Goal: Task Accomplishment & Management: Manage account settings

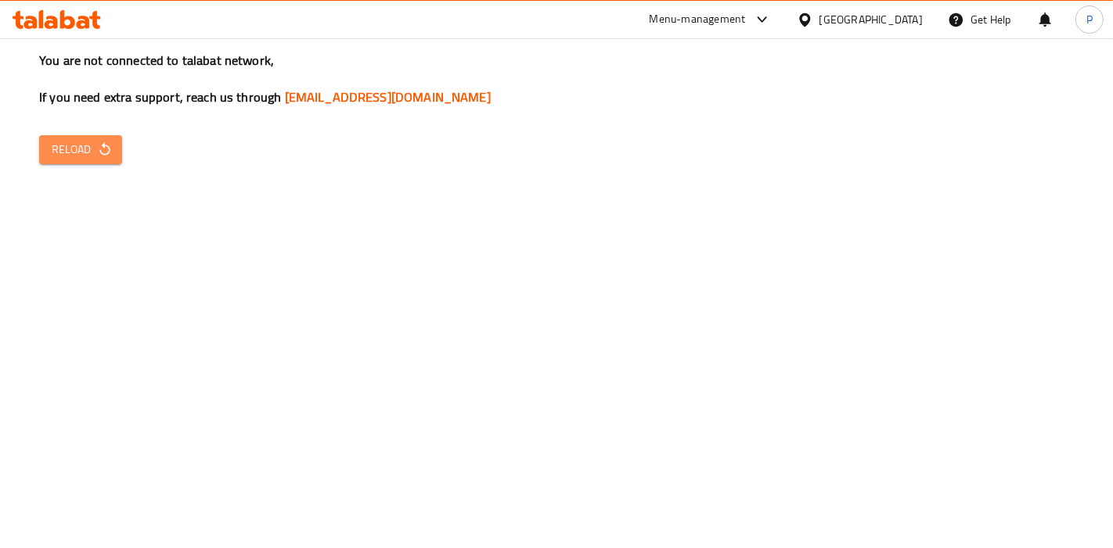
click at [99, 140] on span "Reload" at bounding box center [81, 150] width 58 height 20
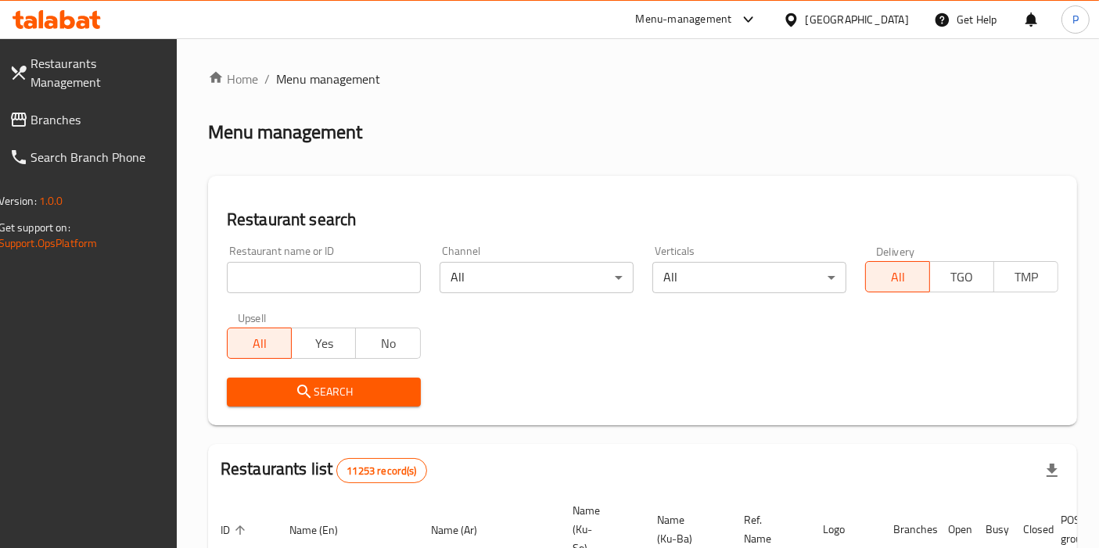
click at [308, 267] on div "Restaurant name or ID Restaurant name or ID" at bounding box center [324, 270] width 194 height 48
click at [308, 268] on input "search" at bounding box center [324, 277] width 194 height 31
type input "torino pizza"
click button "Search" at bounding box center [324, 392] width 194 height 29
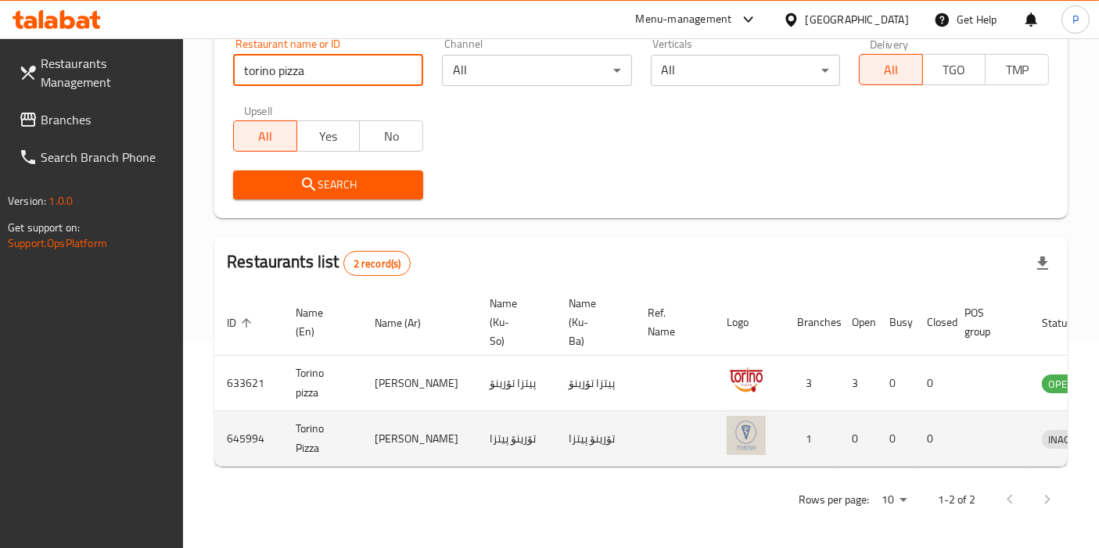
scroll to position [0, 64]
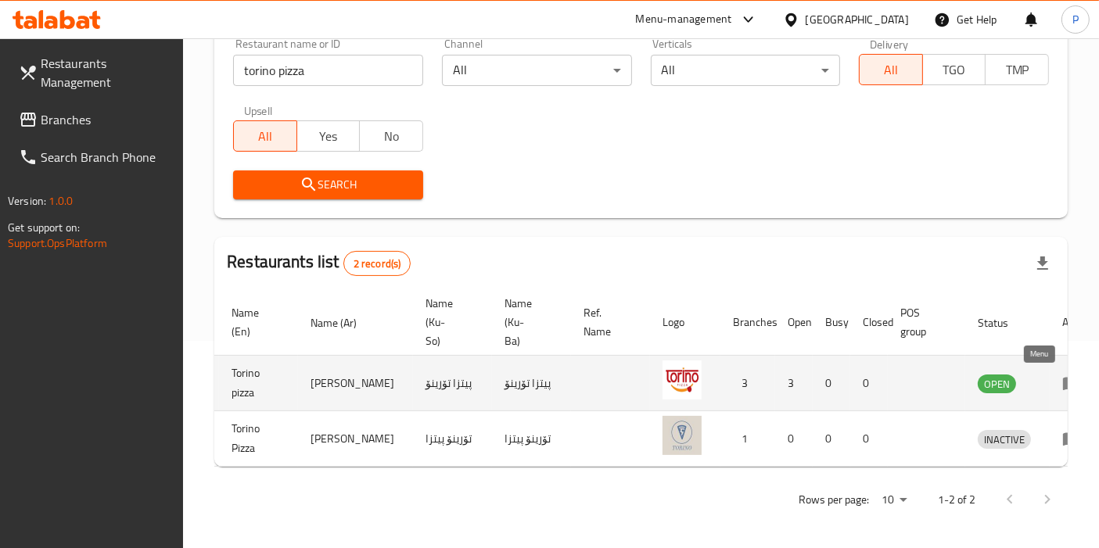
click at [1063, 386] on icon "enhanced table" at bounding box center [1072, 383] width 19 height 19
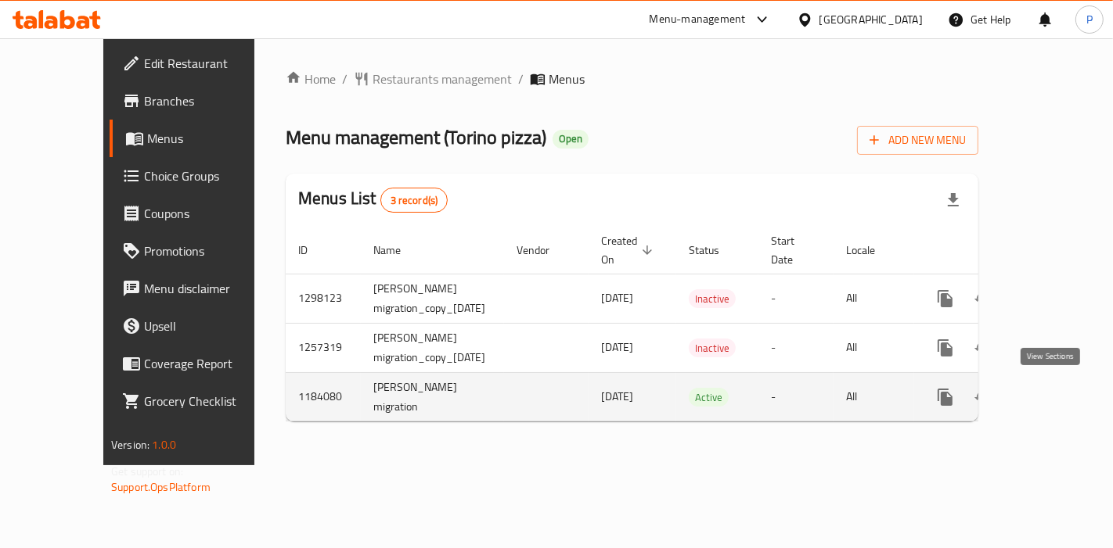
click at [1057, 401] on icon "enhanced table" at bounding box center [1057, 397] width 19 height 19
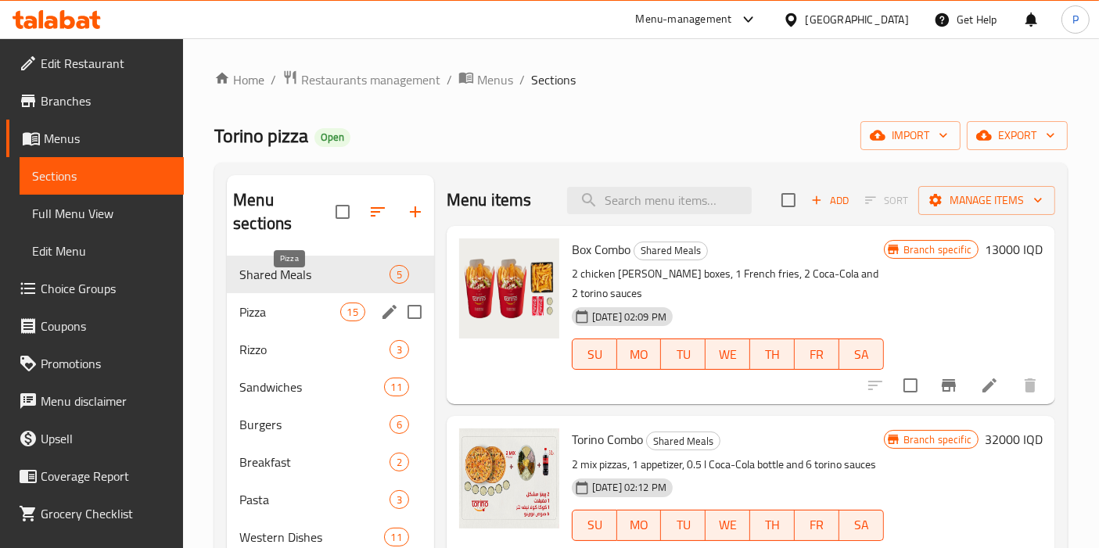
click at [304, 303] on span "Pizza" at bounding box center [289, 312] width 100 height 19
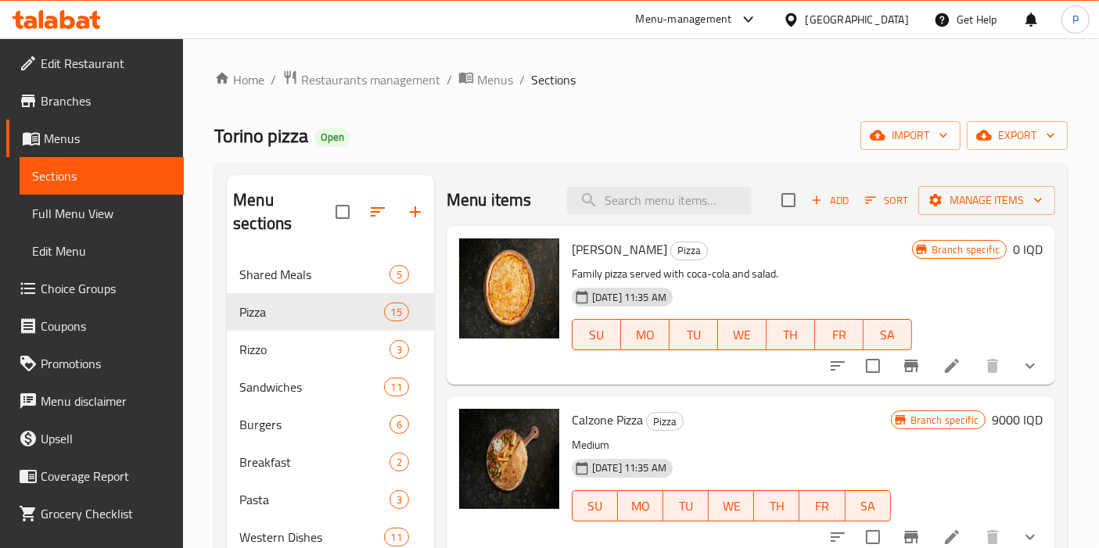
scroll to position [45, 0]
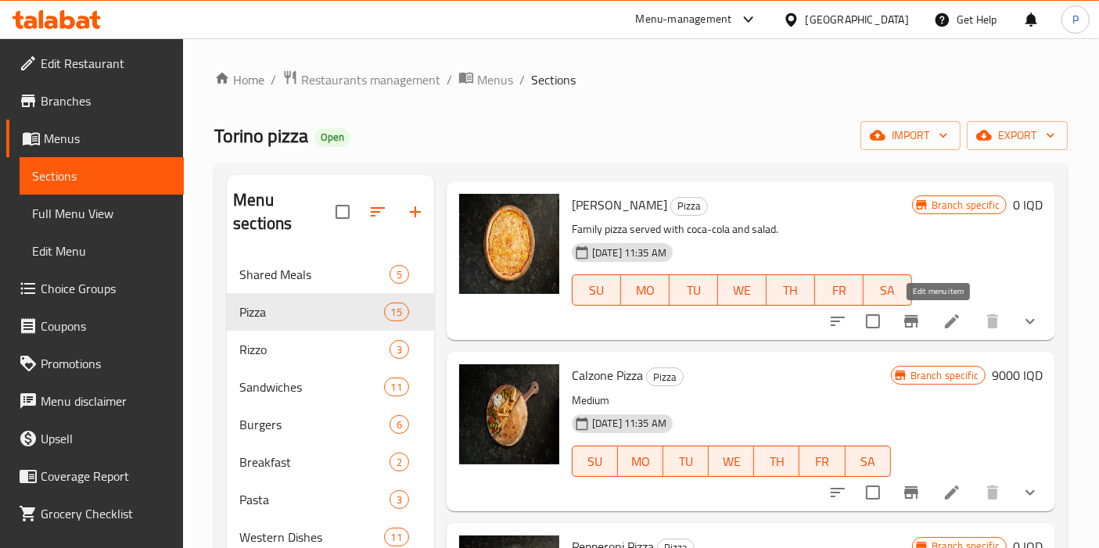
click at [943, 316] on icon at bounding box center [952, 321] width 19 height 19
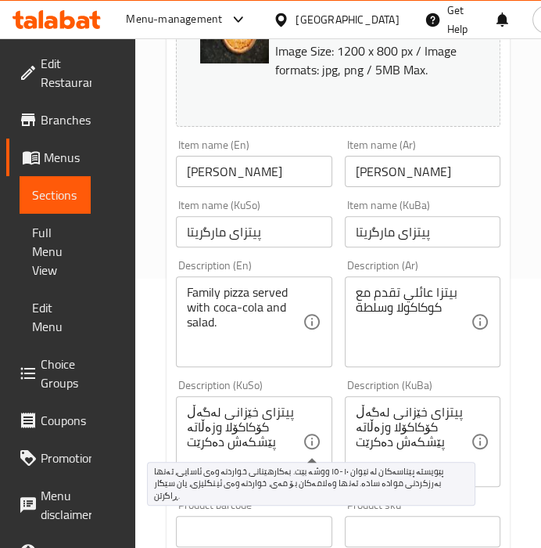
scroll to position [271, 0]
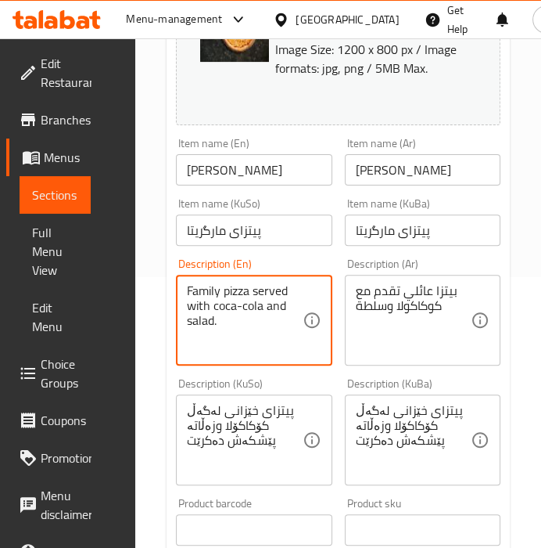
click at [246, 321] on textarea "Family pizza served with coca-cola and salad." at bounding box center [245, 320] width 116 height 74
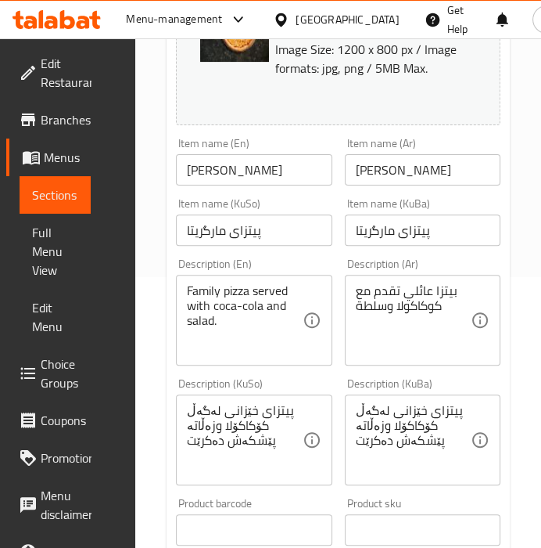
click at [227, 309] on textarea "Family pizza served with coca-cola and salad." at bounding box center [245, 320] width 116 height 74
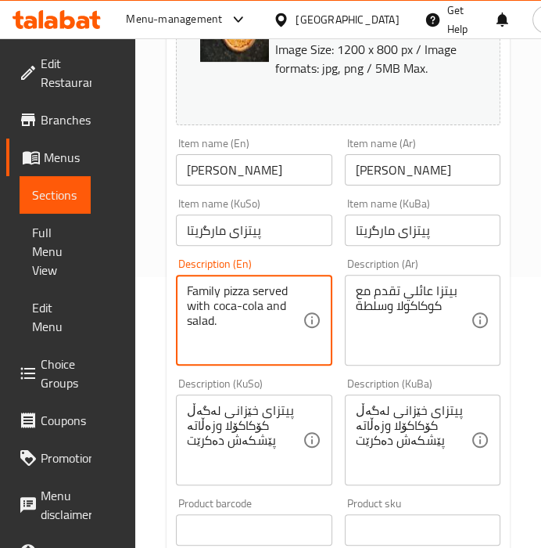
click at [227, 309] on textarea "Family pizza served with coca-cola and salad." at bounding box center [245, 320] width 116 height 74
paste textarea "Mozzarella cheese, Torino pizza sauce"
type textarea "Mozzarella cheese, Torino pizza sauce."
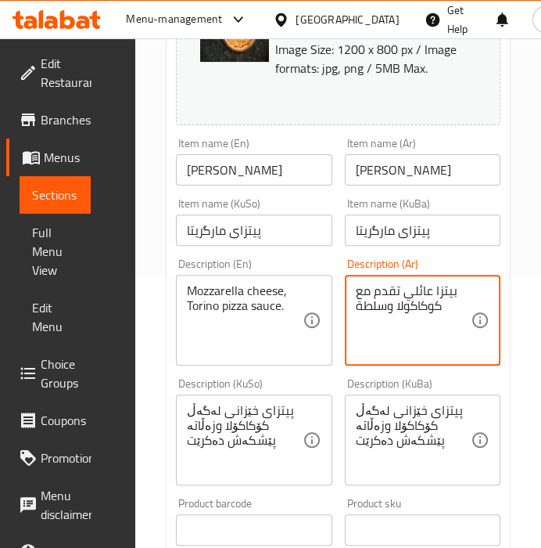
click at [412, 311] on textarea "بيتزا عائلي تقدم مع كوكاكولا وسلطة" at bounding box center [414, 320] width 116 height 74
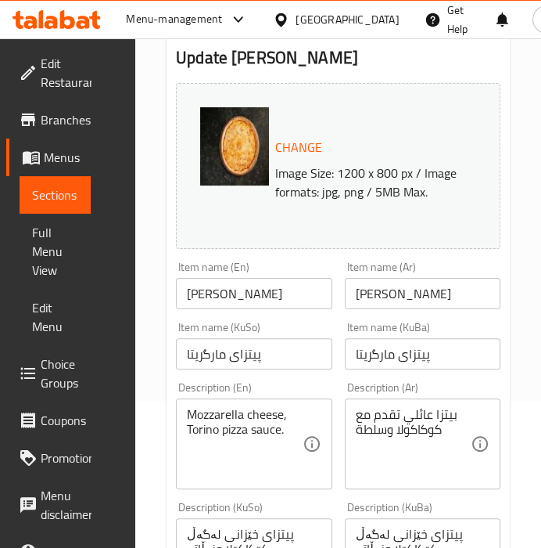
scroll to position [151, 0]
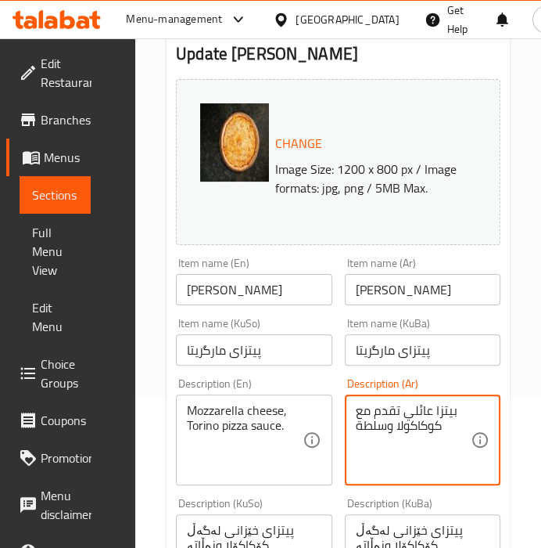
click at [375, 415] on textarea "بيتزا عائلي تقدم مع كوكاكولا وسلطة" at bounding box center [414, 440] width 116 height 74
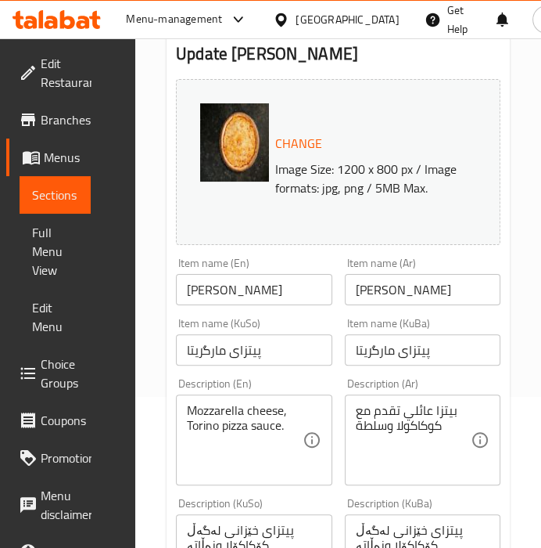
click at [415, 425] on textarea "بيتزا عائلي تقدم مع كوكاكولا وسلطة" at bounding box center [414, 440] width 116 height 74
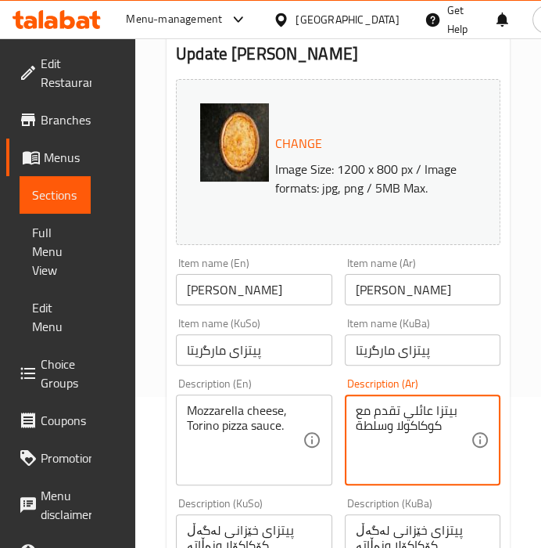
click at [415, 425] on textarea "بيتزا عائلي تقدم مع كوكاكولا وسلطة" at bounding box center [414, 440] width 116 height 74
paste textarea "بنة موزاريلا، صلصة بيتزا تورينو"
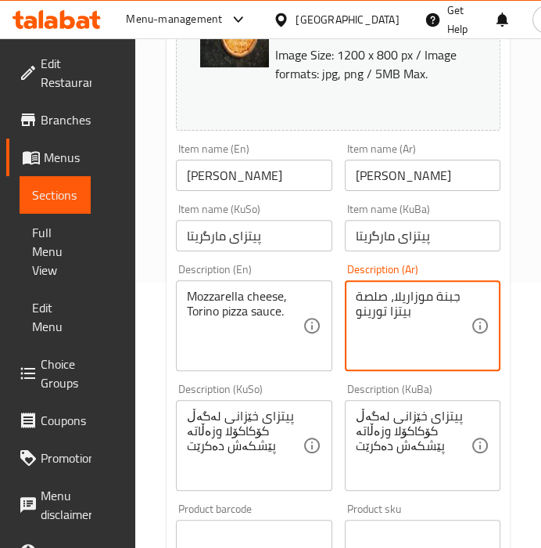
scroll to position [266, 0]
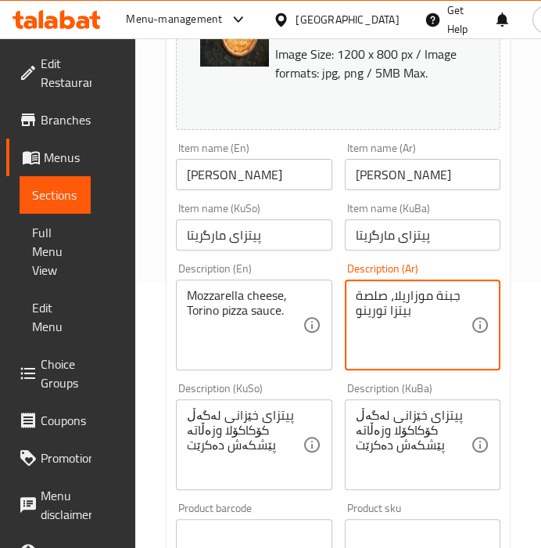
type textarea "جبنة موزاريلا، صلصة بيتزا تورينو"
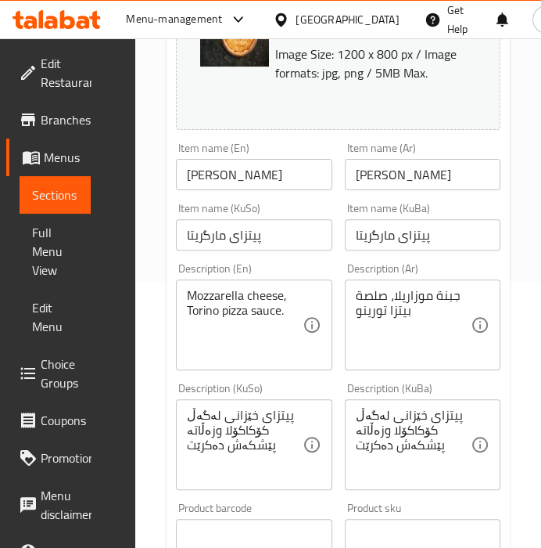
click at [379, 446] on textarea "پیتزای خێزانی لەگەڵ کۆکاکۆلا وزەڵاتە پێشکەش دەکرێت" at bounding box center [414, 445] width 116 height 74
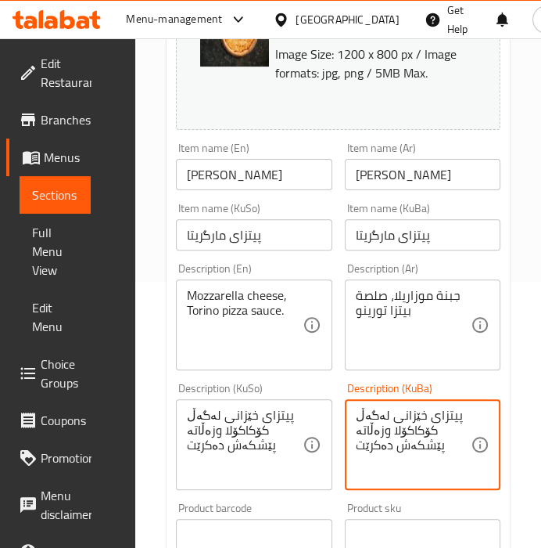
click at [379, 446] on textarea "پیتزای خێزانی لەگەڵ کۆکاکۆلا وزەڵاتە پێشکەش دەکرێت" at bounding box center [414, 445] width 116 height 74
paste textarea "نير موزاريلا، سۆس پیتزای تورینو"
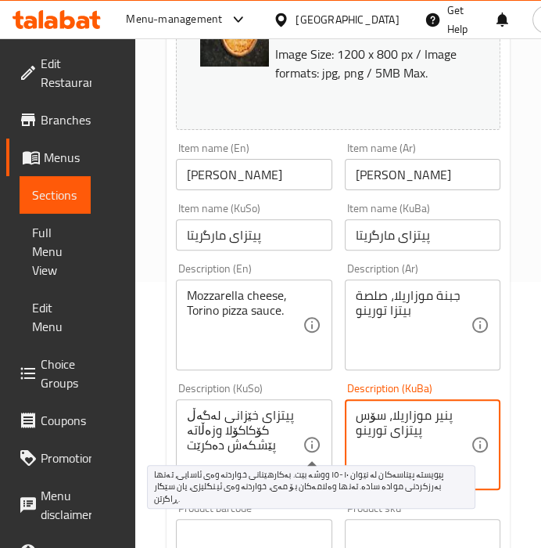
type textarea "پنير موزاريلا، سۆس پیتزای تورینو"
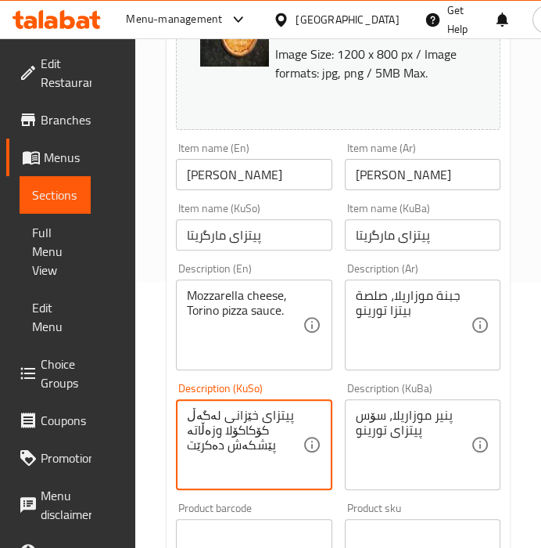
click at [268, 430] on textarea "پیتزای خێزانی لەگەڵ کۆکاکۆلا وزەڵاتە پێشکەش دەکرێت" at bounding box center [245, 445] width 116 height 74
paste textarea "نير موزاريلا، سۆس پیتزای تورینو"
type textarea "پنير موزاريلا، سۆس پیتزای تورینو"
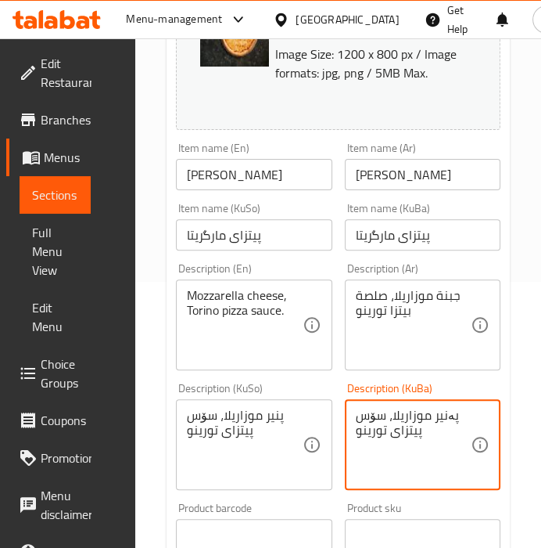
click at [392, 437] on textarea "پەنير موزاريلا، سۆس پیتزای تورینو" at bounding box center [414, 445] width 116 height 74
click at [351, 414] on div "پەنير موزاريلا، سۆس پیتزای تورینو Description (KuBa)" at bounding box center [423, 444] width 156 height 91
click at [358, 415] on textarea "پەنير موزاريلا، سۆس پیتزای تورینو" at bounding box center [414, 445] width 116 height 74
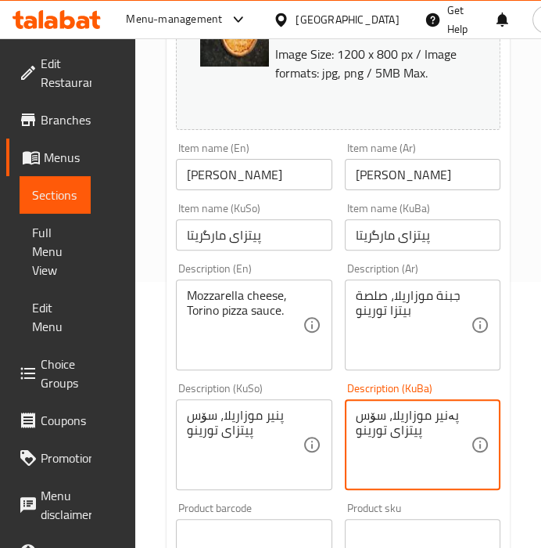
click at [366, 415] on textarea "پەنير موزاريلا، سۆس پیتزای تورینو" at bounding box center [414, 445] width 116 height 74
click at [359, 415] on textarea "پەنير موزاريلا، سۆس پیتزای تورینو" at bounding box center [414, 445] width 116 height 74
click at [419, 433] on textarea "پەنير موزاريلا، سۆسا پیتزای تورینو" at bounding box center [414, 445] width 116 height 74
click at [391, 430] on textarea "پەنير موزاريلا، سۆسا پیتزای تورینو" at bounding box center [414, 445] width 116 height 74
type textarea "پەنير موزاريلا، سۆسا پیتزا تورینو"
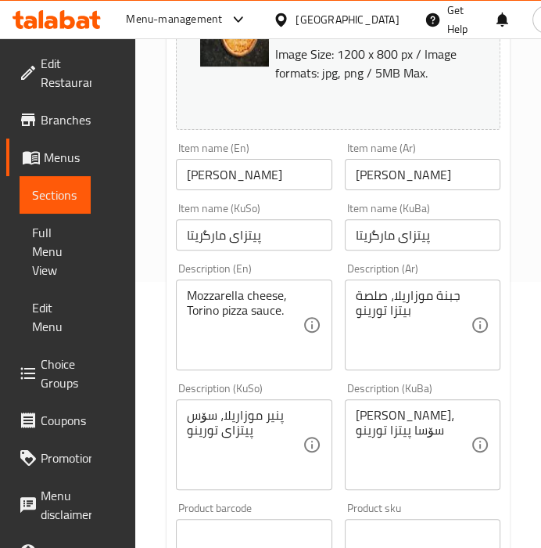
click at [333, 503] on div "Product barcode Product barcode" at bounding box center [254, 526] width 169 height 60
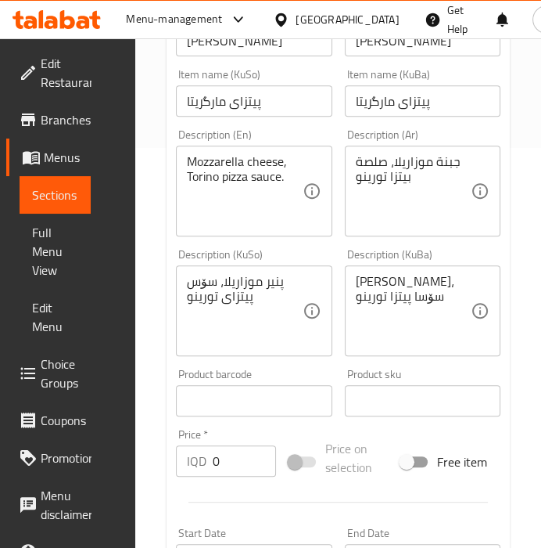
scroll to position [450, 0]
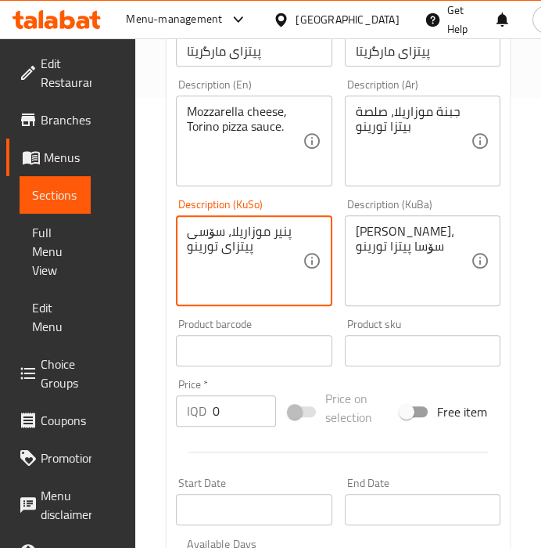
click at [282, 231] on textarea "پنير موزاريلا، سۆسی پیتزای تورینو" at bounding box center [245, 261] width 116 height 74
type textarea "پەنير موزاريلا، سۆسی پیتزای تورینو"
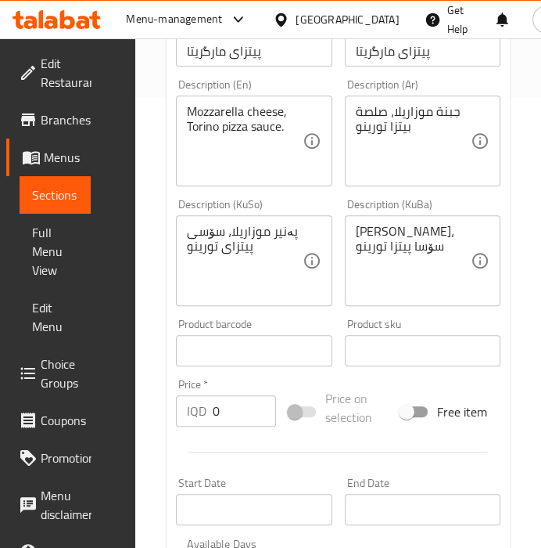
click at [317, 322] on div "Product barcode Product barcode" at bounding box center [254, 342] width 156 height 48
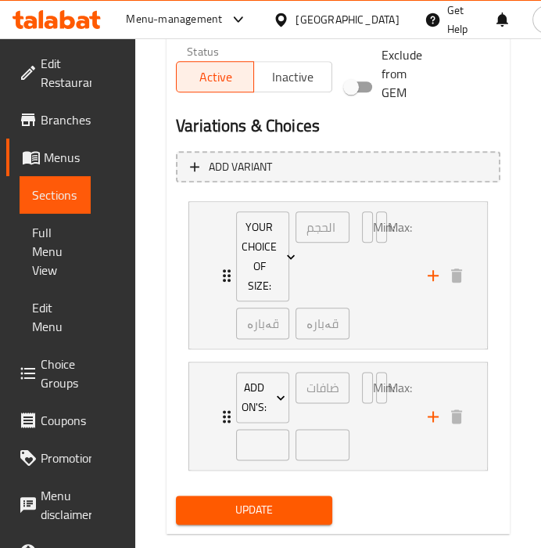
scroll to position [1088, 0]
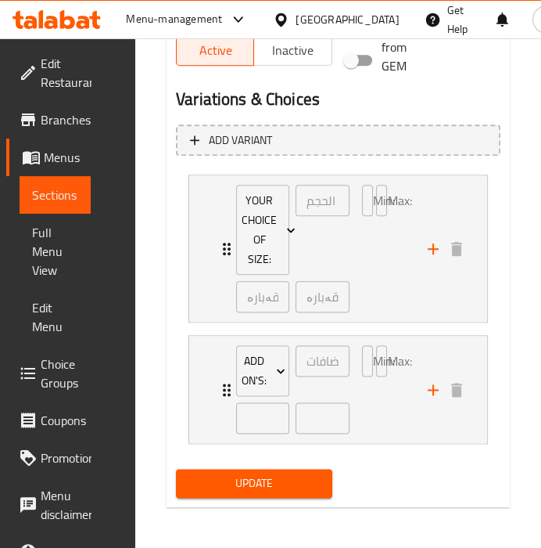
click at [264, 479] on span "Update" at bounding box center [254, 483] width 131 height 20
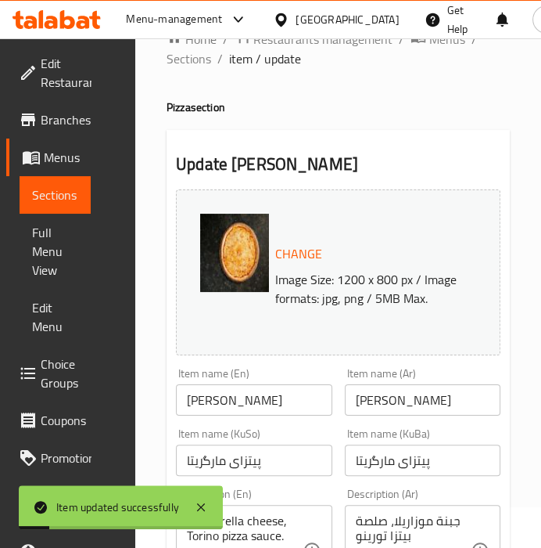
scroll to position [0, 0]
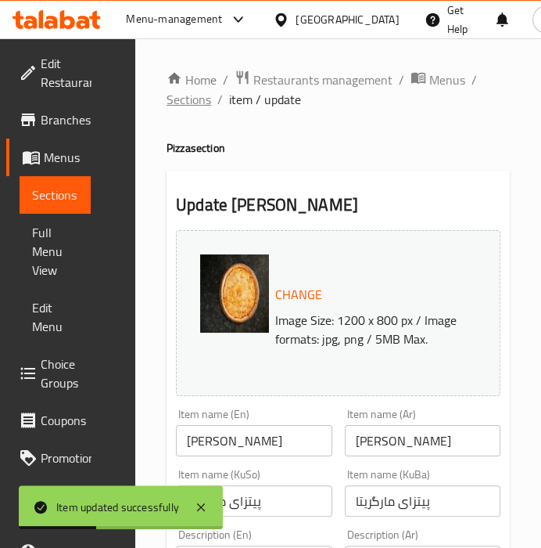
click at [200, 102] on span "Sections" at bounding box center [189, 99] width 45 height 19
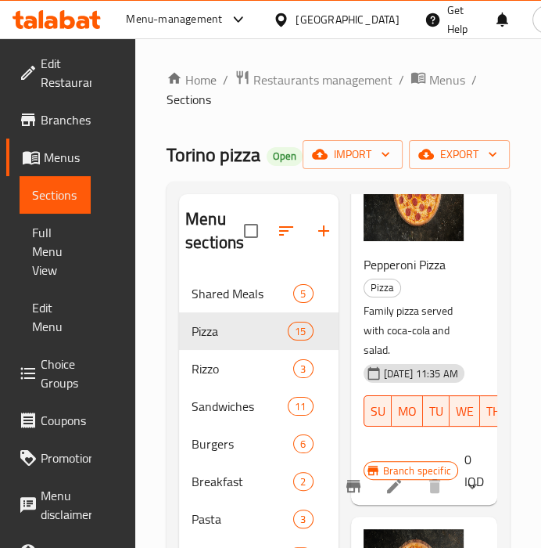
scroll to position [860, 0]
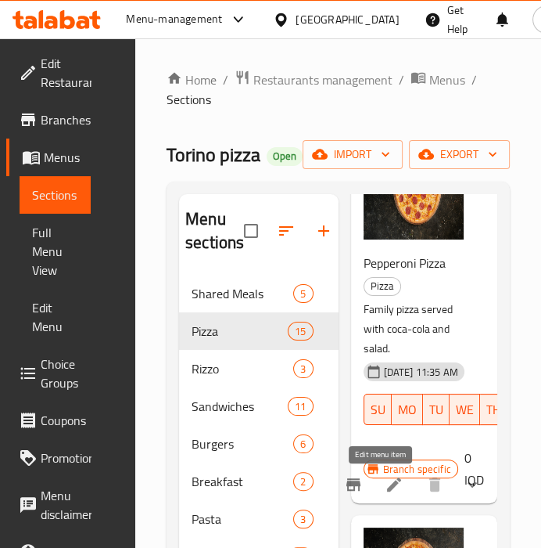
click at [385, 486] on icon at bounding box center [394, 484] width 19 height 19
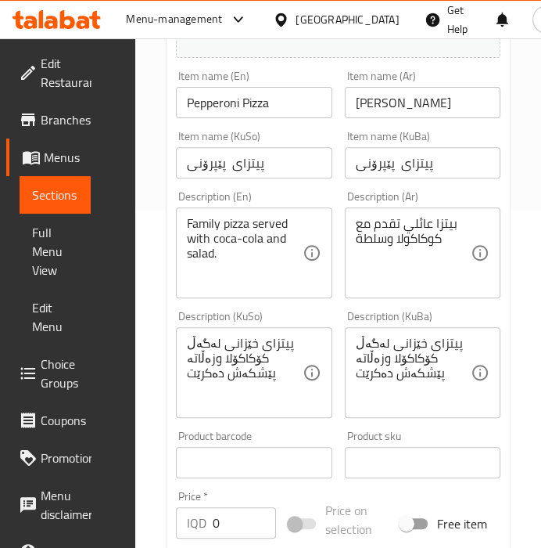
scroll to position [342, 0]
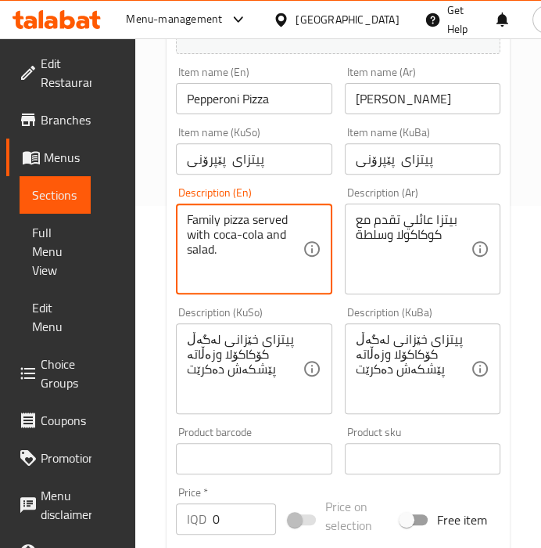
click at [253, 236] on textarea "Family pizza served with coca-cola and salad." at bounding box center [245, 249] width 116 height 74
paste textarea "Mozzarella cheese, Torino pizza sauce"
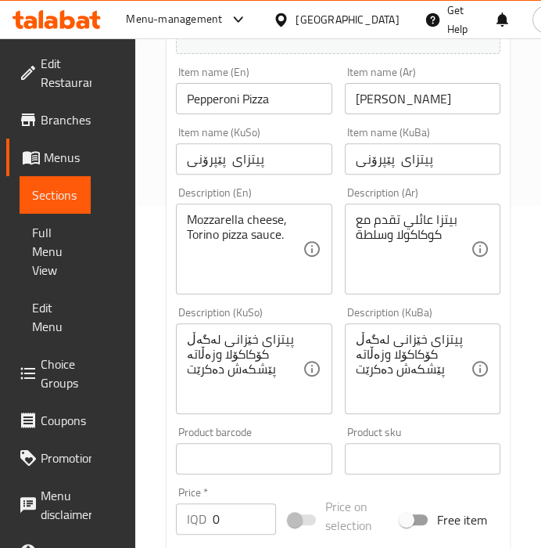
click at [264, 245] on textarea "Mozzarella cheese, Torino pizza sauce." at bounding box center [245, 249] width 116 height 74
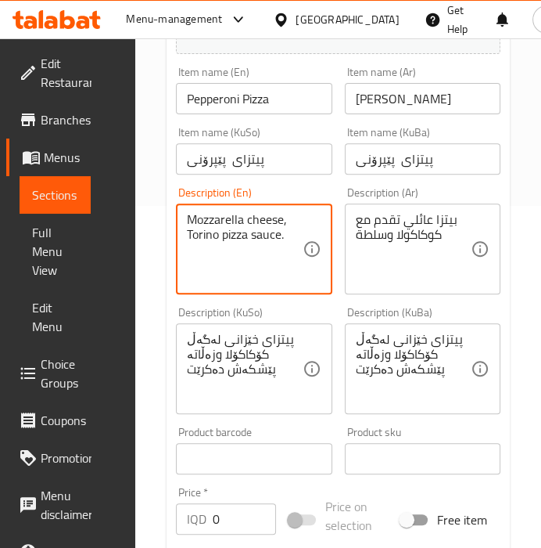
click at [264, 245] on textarea "Mozzarella cheese, Torino pizza sauce." at bounding box center [245, 249] width 116 height 74
paste textarea "Pepperoni pieces,"
click at [187, 214] on textarea "Pepperoni pieces, cheese, Torino pizza sauce." at bounding box center [245, 249] width 116 height 74
click at [190, 218] on textarea "Pepperoni pieces, cheese, Torino pizza sauce." at bounding box center [245, 249] width 116 height 74
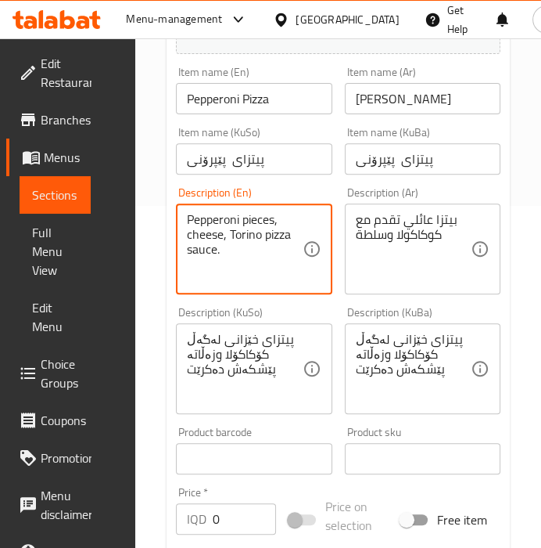
type textarea "Pepperoni pieces, cheese, Torino pizza sauce."
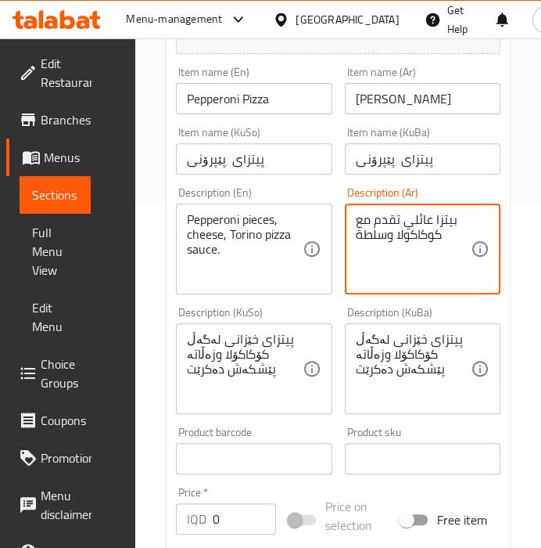
click at [430, 226] on textarea "بيتزا عائلي تقدم مع كوكاكولا وسلطة" at bounding box center [414, 249] width 116 height 74
paste textarea "قطع ببروني، جبنة، صلصة بيتزا تورينو"
type textarea "قطع ببروني، جبنة، صلصة بيتزا تورينو"
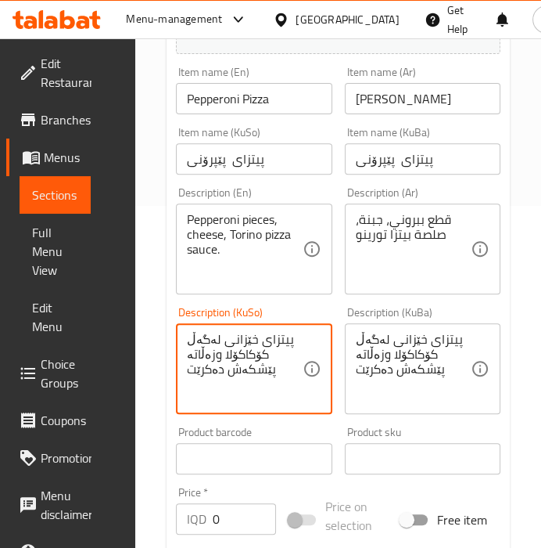
click at [239, 352] on textarea "پیتزای خێزانی لەگەڵ کۆکاکۆلا وزەڵاتە پێشکەش دەکرێت" at bounding box center [245, 369] width 116 height 74
paste textarea "ارچە پەپرۆنی، پنير، سۆس پیتزای تورینو"
type textarea "پارچە پەپرۆنی، پنير، سۆس پیتزای تورینو"
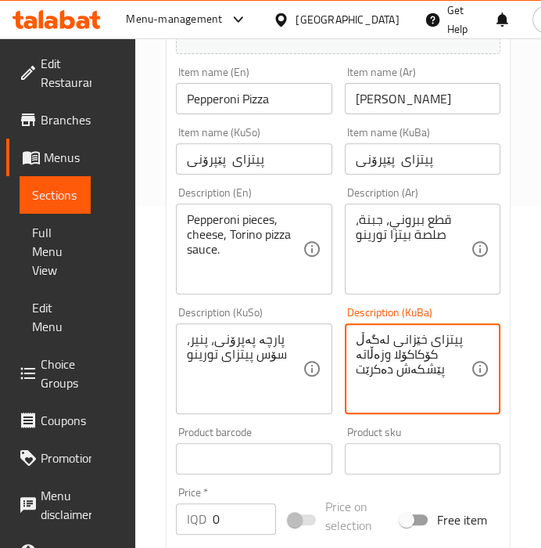
click at [405, 355] on textarea "پیتزای خێزانی لەگەڵ کۆکاکۆلا وزەڵاتە پێشکەش دەکرێت" at bounding box center [414, 369] width 116 height 74
paste textarea "ارچە پەپرۆنی، پنير، سۆس پیتزای تورینو"
click at [333, 314] on div "Description (KuSo) پارچە پەپرۆنی، پنير، سۆس پیتزای تورینو Description (KuSo)" at bounding box center [254, 360] width 169 height 120
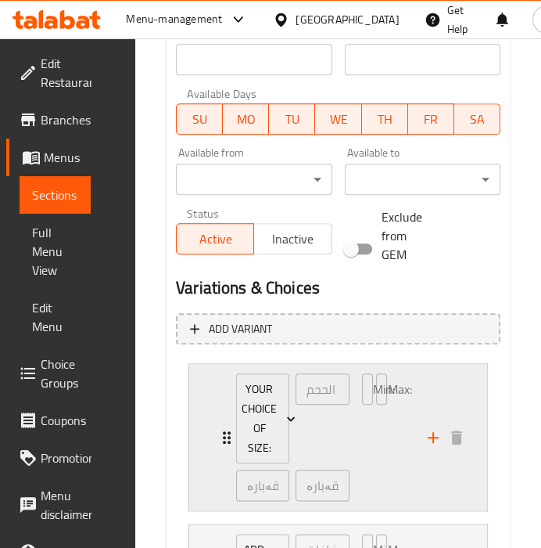
scroll to position [1088, 0]
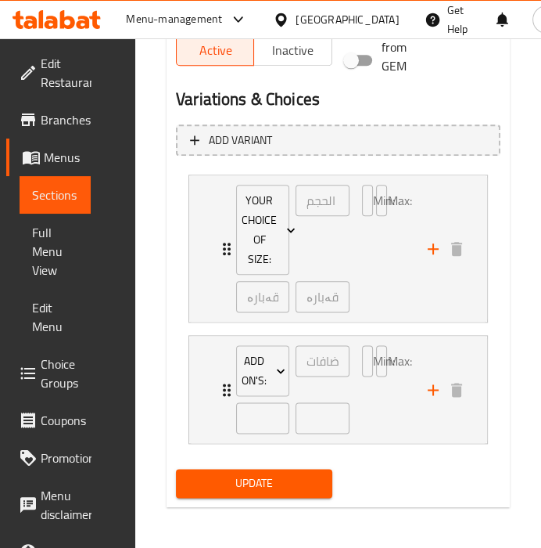
click at [257, 476] on span "Update" at bounding box center [254, 483] width 131 height 20
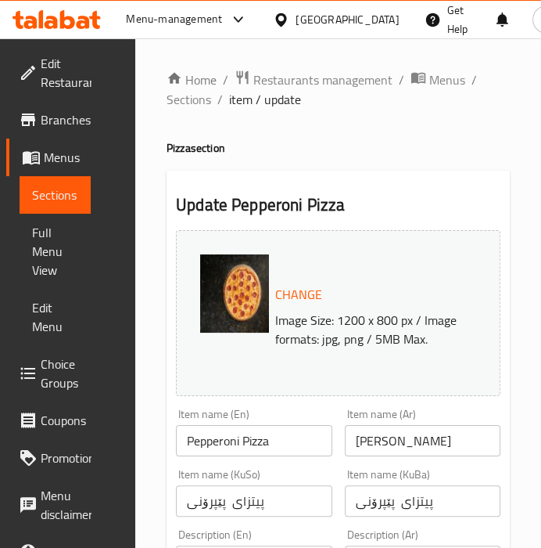
scroll to position [167, 0]
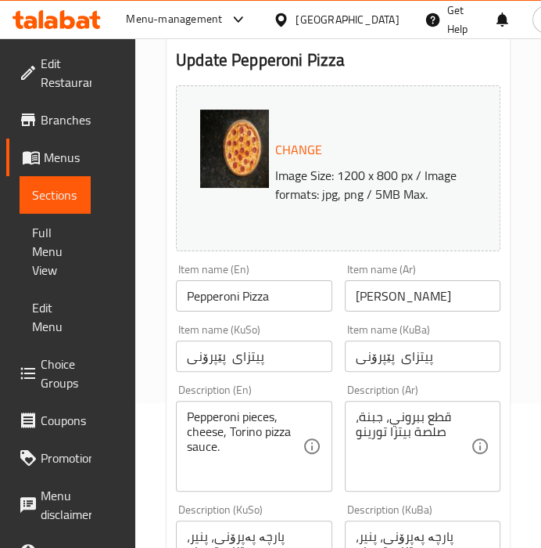
click at [335, 267] on div "Item name (En) Pepperoni Pizza Item name (En)" at bounding box center [254, 287] width 169 height 60
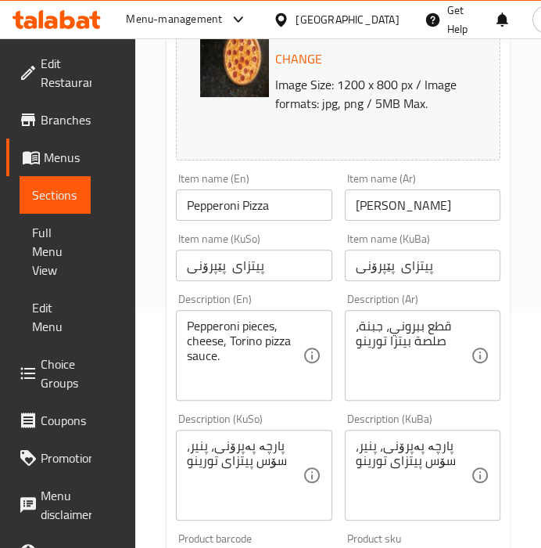
click at [335, 267] on div "Item name (KuSo) پیتزای پێپرۆنی Item name (KuSo)" at bounding box center [254, 257] width 169 height 60
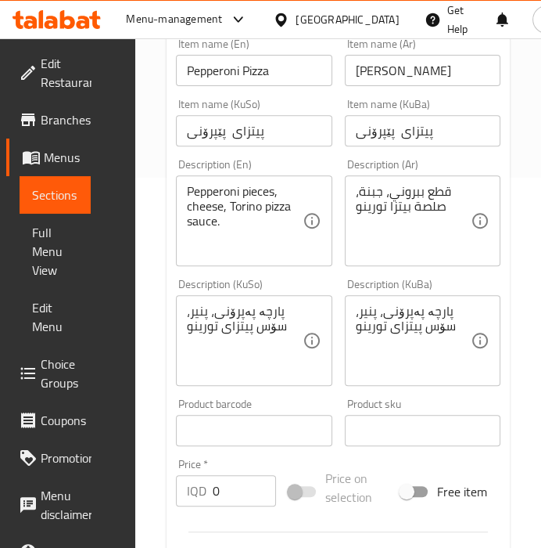
click at [332, 287] on div "Description (KuSo) پارچە پەپرۆنی، پنير، سۆس پیتزای تورینو Description (KuSo)" at bounding box center [254, 332] width 169 height 120
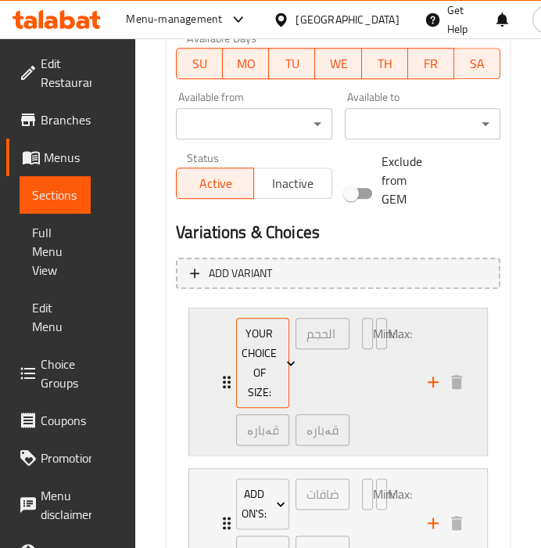
scroll to position [1088, 0]
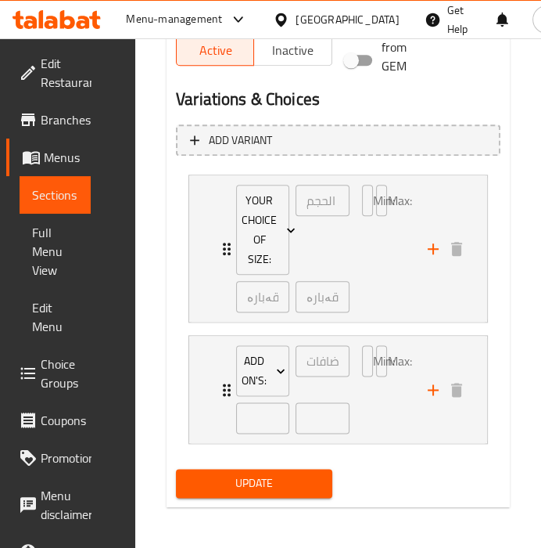
click at [259, 475] on span "Update" at bounding box center [254, 483] width 131 height 20
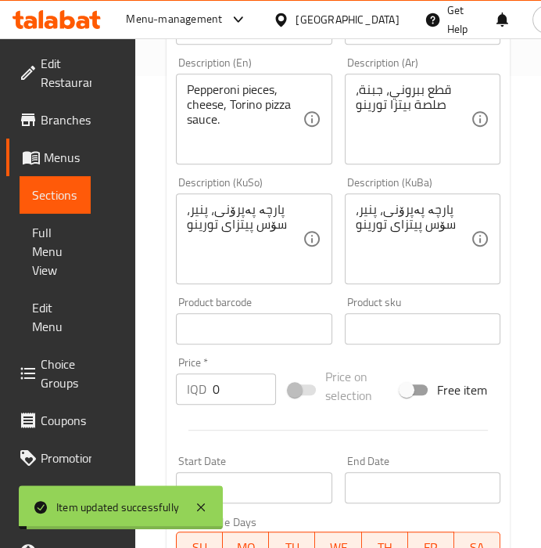
scroll to position [430, 0]
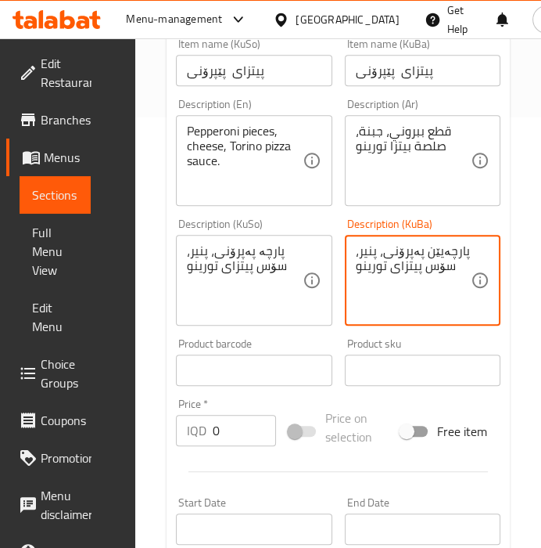
drag, startPoint x: 371, startPoint y: 249, endPoint x: 374, endPoint y: 264, distance: 16.0
click at [371, 249] on textarea "پارچەیێن پەپرۆنی، پنير، سۆس پیتزای تورینو" at bounding box center [414, 280] width 116 height 74
click at [439, 268] on textarea "پارچەیێن پەپرۆنی، پەنير، سۆس پیتزای تورینو" at bounding box center [414, 280] width 116 height 74
click at [420, 272] on textarea "پارچەیێن پەپرۆنی، پەنير، سۆس پیتزای تورینو" at bounding box center [414, 280] width 116 height 74
click at [430, 270] on textarea "پارچەیێن پەپرۆنی، پەنير، سۆس پیتزای تورینو" at bounding box center [414, 280] width 116 height 74
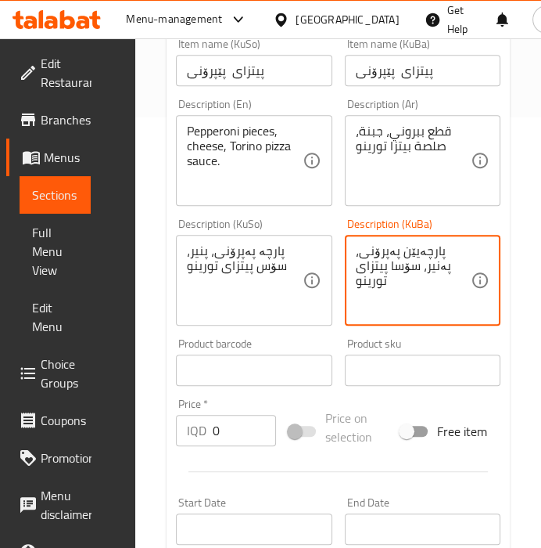
click at [393, 271] on textarea "پارچەیێن پەپرۆنی، پەنير، سۆسا پیتزای تورینو" at bounding box center [414, 280] width 116 height 74
type textarea "پارچەیێن پەپرۆنی، پەنير، سۆسا پیتزا تورینو"
click at [462, 343] on div "Product sku Product sku" at bounding box center [423, 362] width 156 height 48
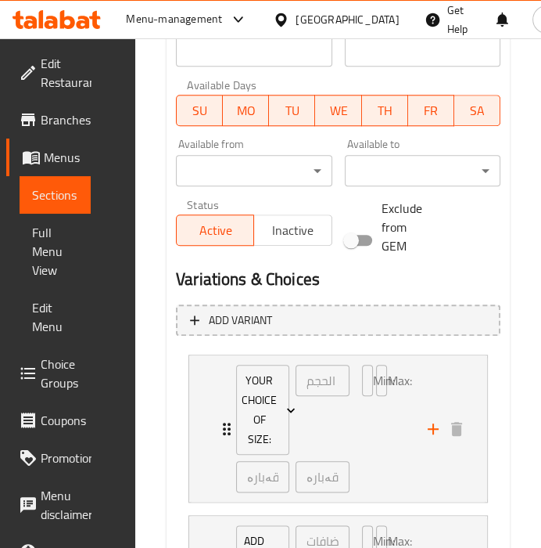
scroll to position [1088, 0]
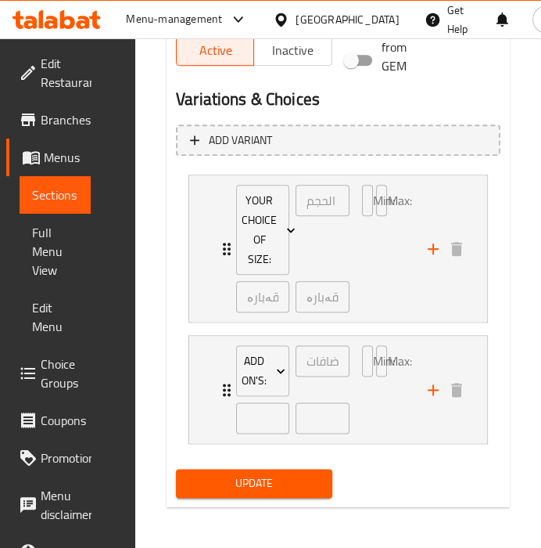
click at [306, 484] on span "Update" at bounding box center [254, 483] width 131 height 20
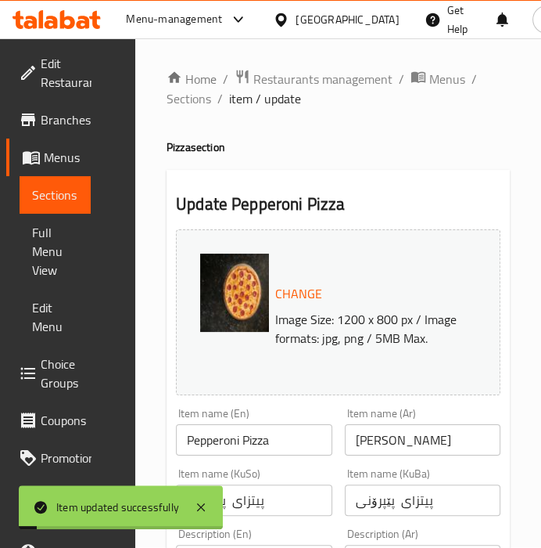
scroll to position [0, 0]
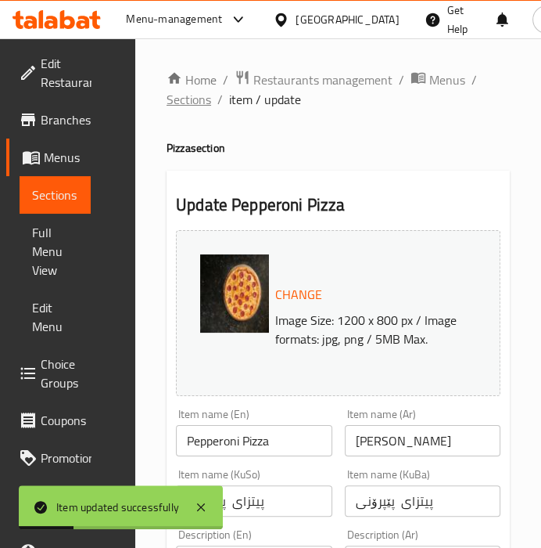
click at [206, 104] on span "Sections" at bounding box center [189, 99] width 45 height 19
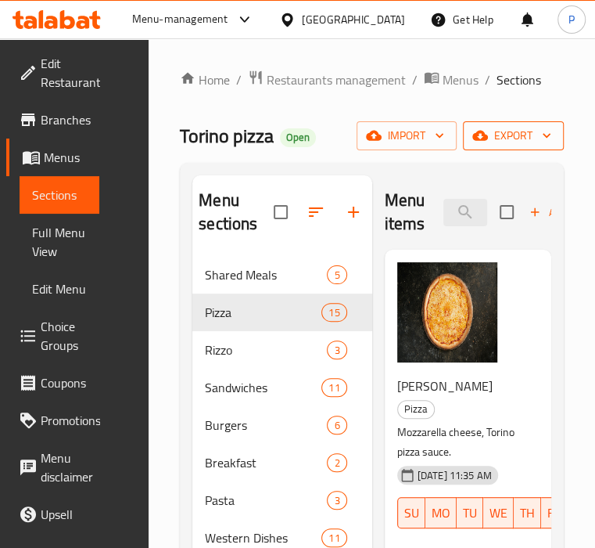
click at [520, 131] on span "export" at bounding box center [514, 136] width 76 height 20
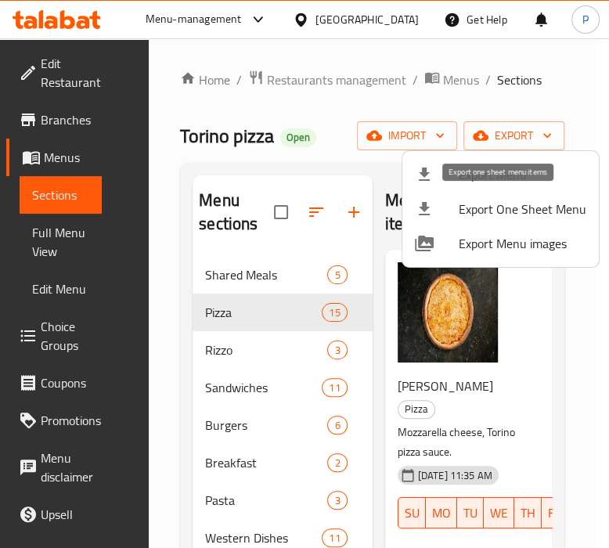
click at [501, 207] on span "Export One Sheet Menu" at bounding box center [523, 209] width 128 height 19
